Goal: Navigation & Orientation: Find specific page/section

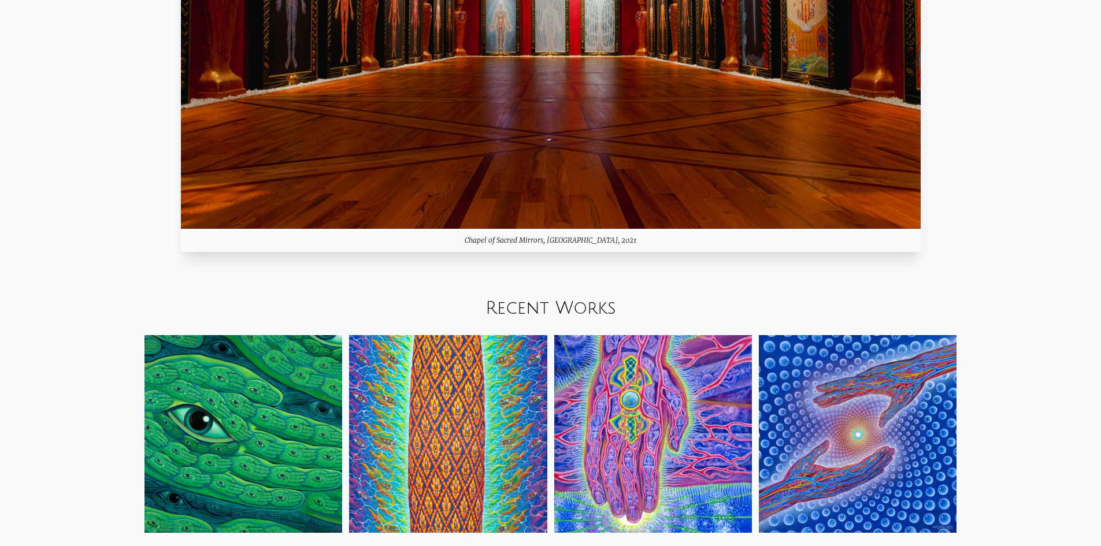
scroll to position [1676, 0]
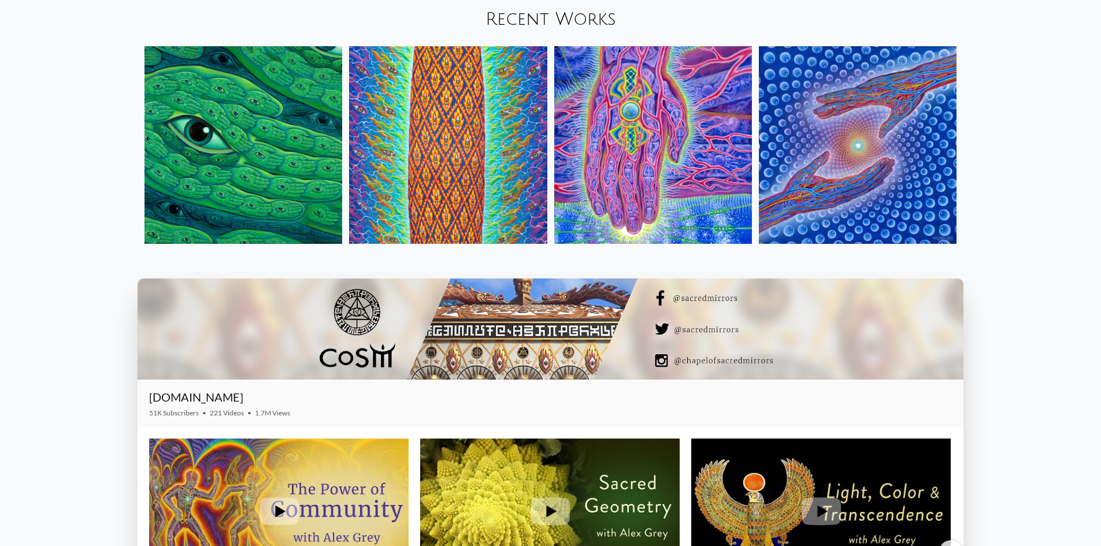
click at [815, 166] on img at bounding box center [858, 145] width 198 height 198
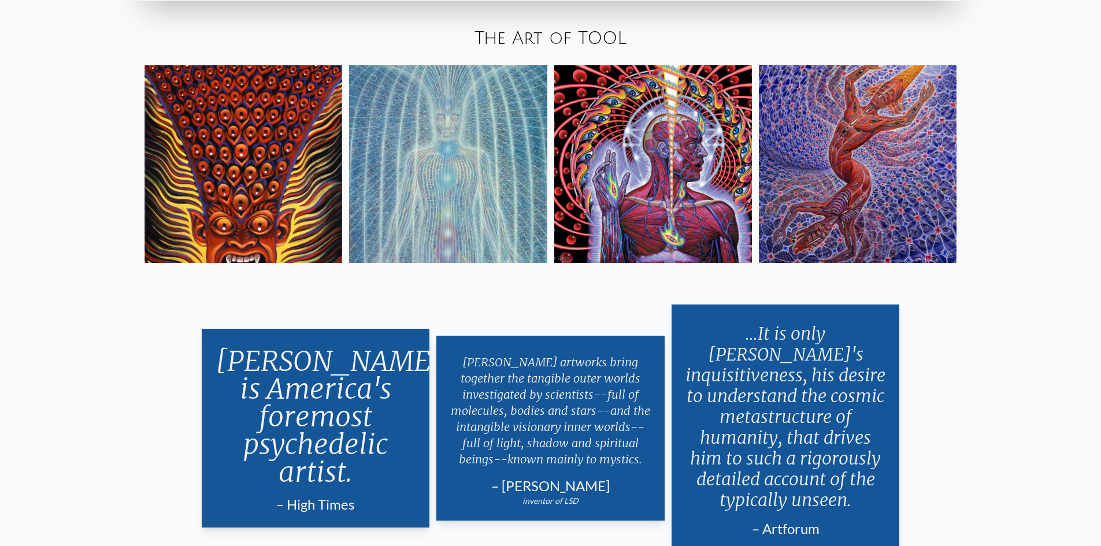
scroll to position [2427, 0]
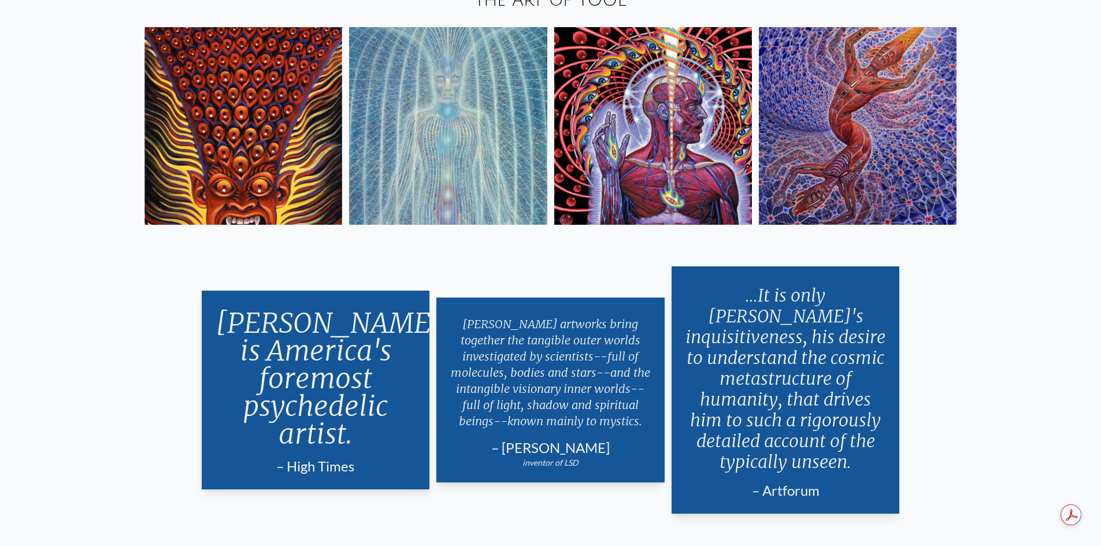
click at [232, 178] on img at bounding box center [243, 126] width 198 height 198
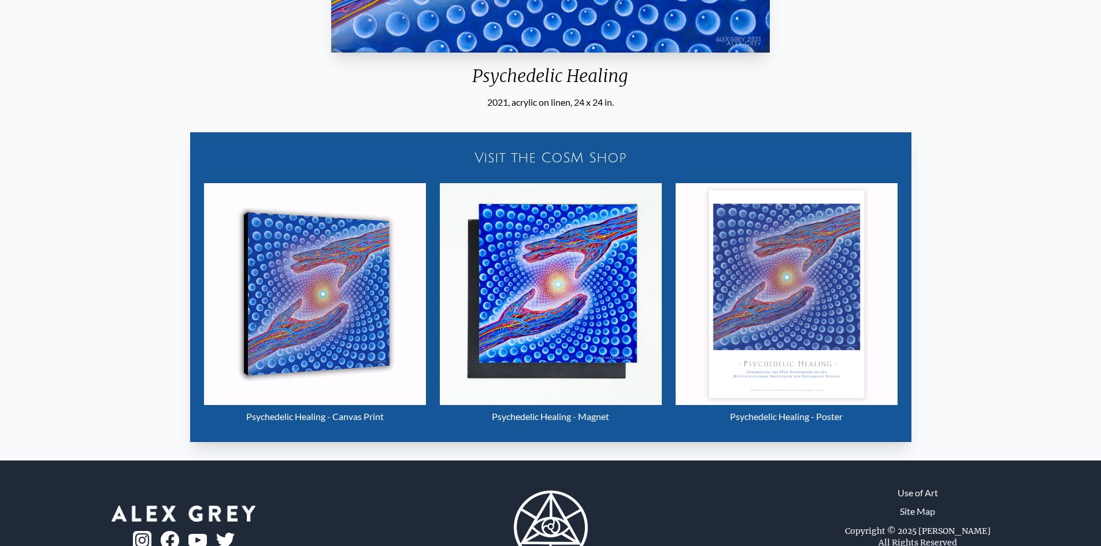
scroll to position [516, 0]
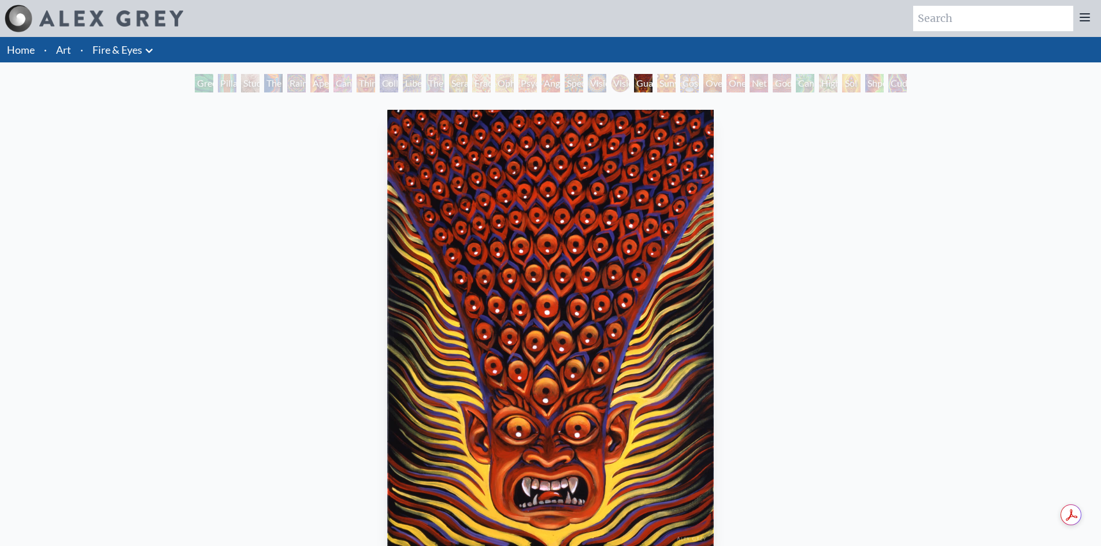
drag, startPoint x: 577, startPoint y: 359, endPoint x: 569, endPoint y: 360, distance: 8.1
click at [588, 81] on div "Vision Crystal" at bounding box center [597, 83] width 18 height 18
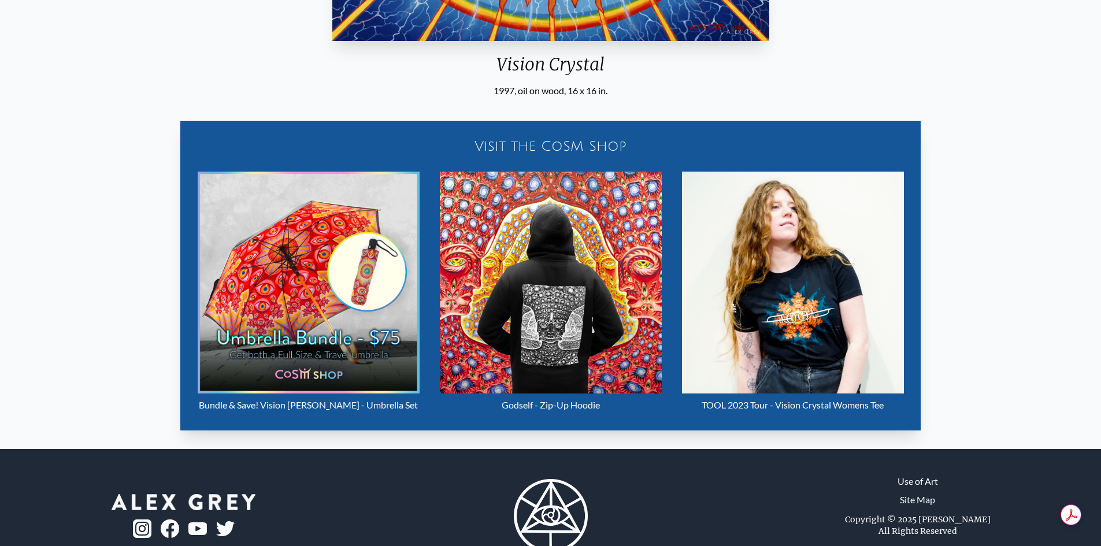
scroll to position [520, 0]
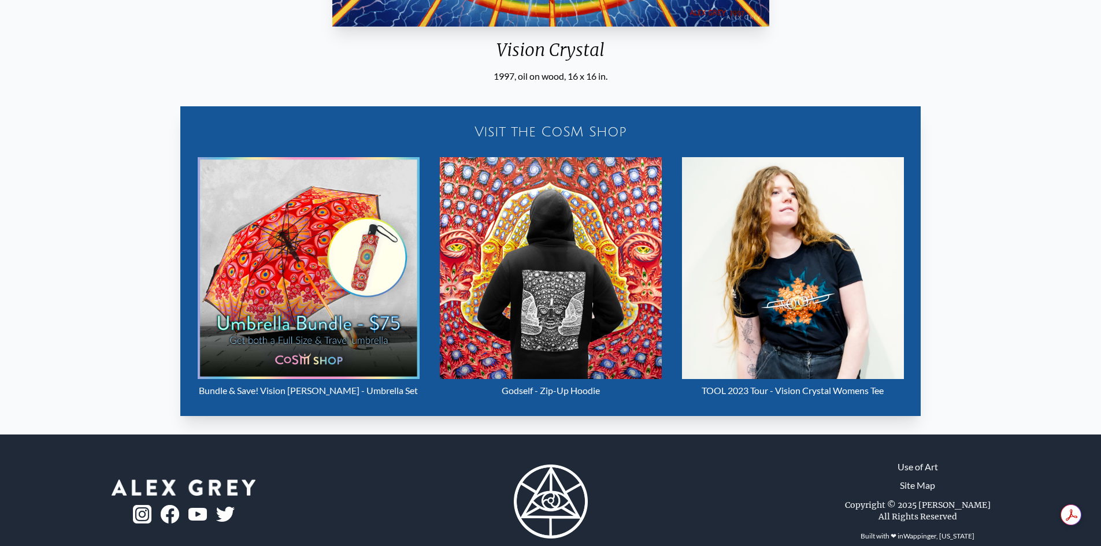
click at [588, 132] on div "Visit the CoSM Shop" at bounding box center [550, 131] width 726 height 37
